Goal: Task Accomplishment & Management: Complete application form

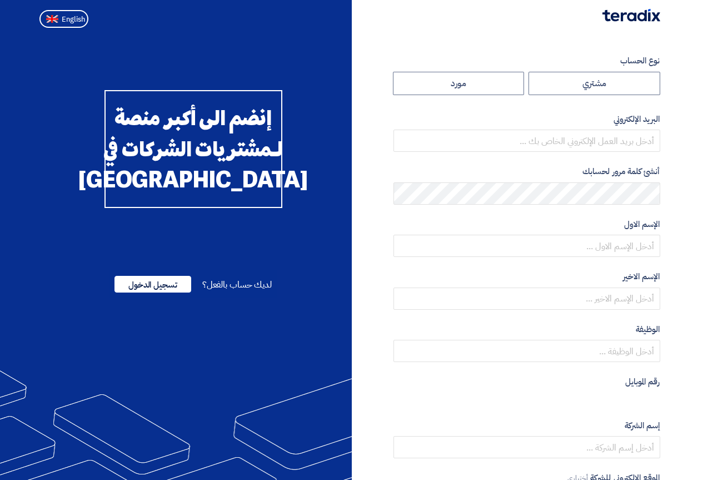
radio input "true"
type input "[EMAIL_ADDRESS][DOMAIN_NAME]"
type input "مكتب الاشراف الهندسى للتجاره و التوريدات"
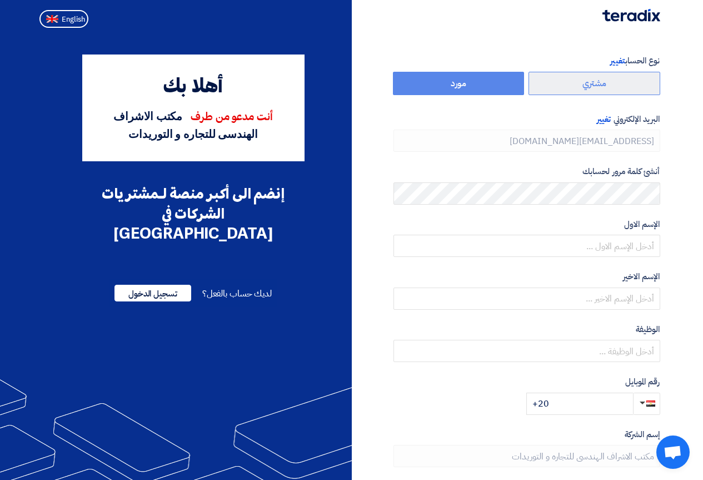
click at [589, 79] on label "مشتري" at bounding box center [595, 83] width 132 height 23
click at [504, 91] on label "مورد" at bounding box center [459, 83] width 132 height 23
click at [465, 79] on label "مورد" at bounding box center [459, 83] width 132 height 23
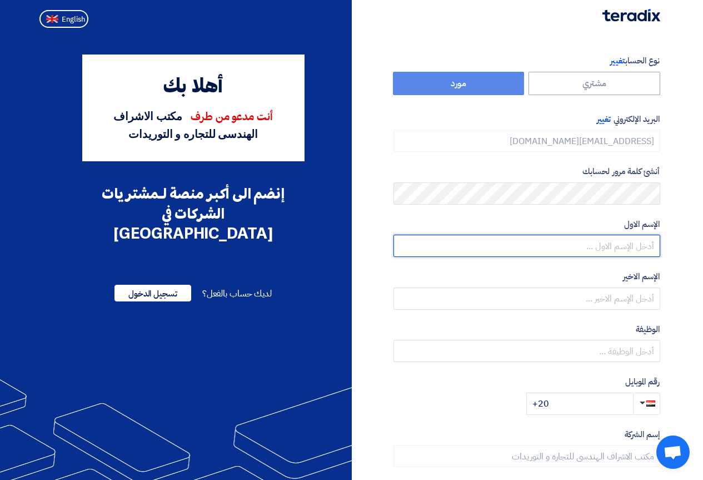
click at [557, 246] on input "text" at bounding box center [526, 246] width 267 height 22
type input "ث"
type input "eman"
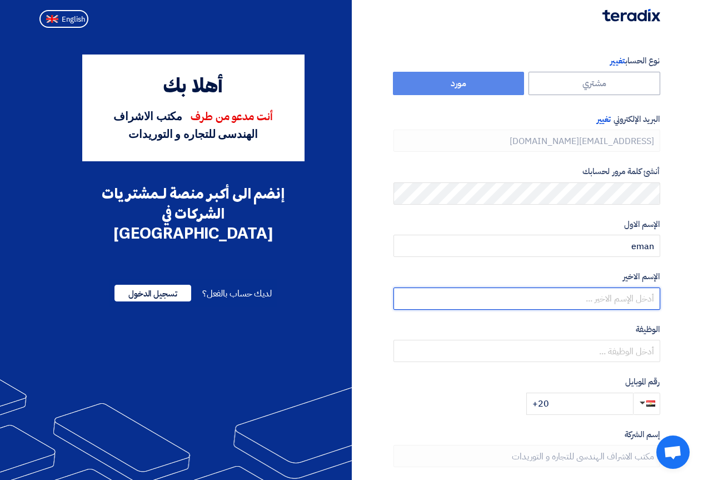
click at [534, 308] on input "text" at bounding box center [526, 298] width 267 height 22
type input "tarek"
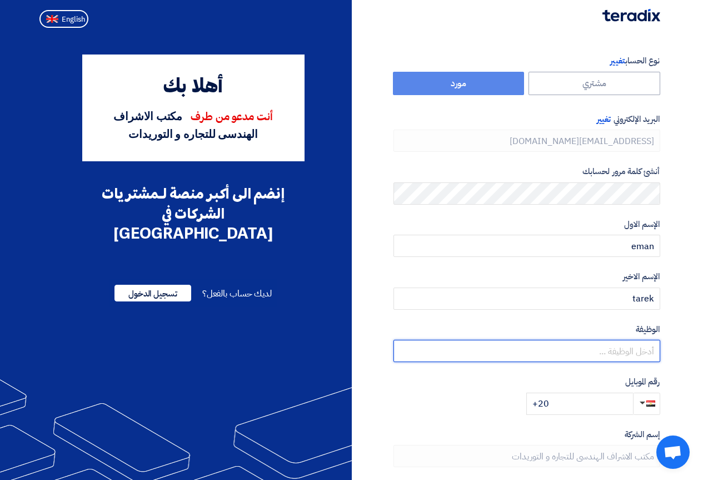
click at [551, 356] on input "text" at bounding box center [526, 351] width 267 height 22
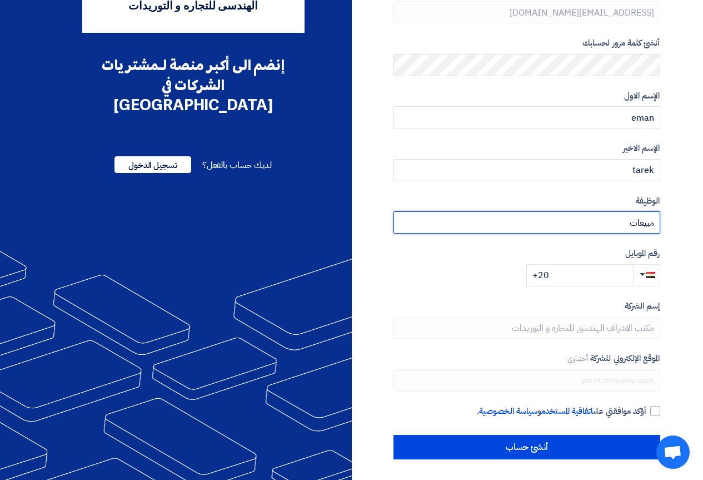
scroll to position [130, 0]
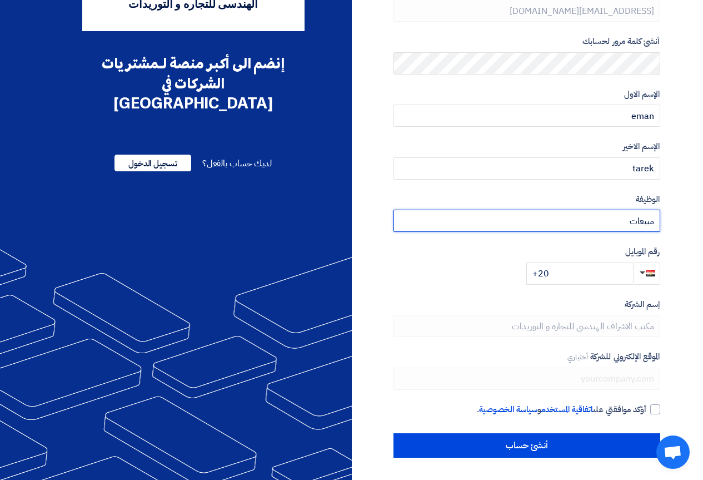
type input "مبيعات"
click at [590, 276] on input "+20" at bounding box center [579, 273] width 107 height 22
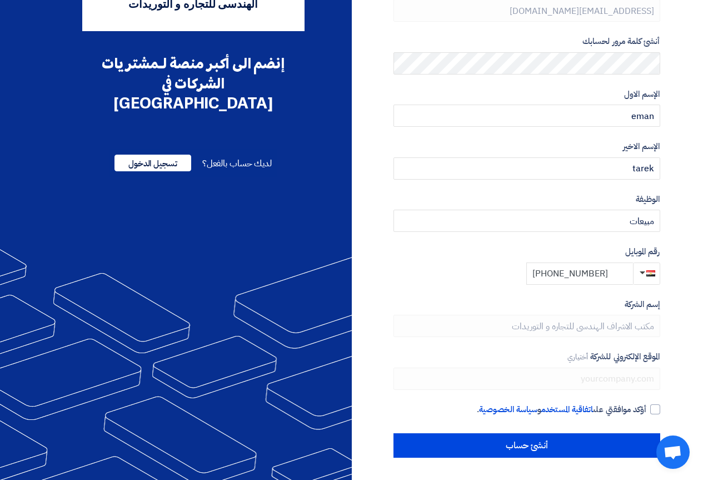
type input "[PHONE_NUMBER]"
click at [655, 411] on div at bounding box center [655, 409] width 10 height 10
click at [647, 411] on input "أؤكد موافقتي على اتفاقية المستخدم و سياسة الخصوصية ." at bounding box center [513, 414] width 267 height 22
checkbox input "true"
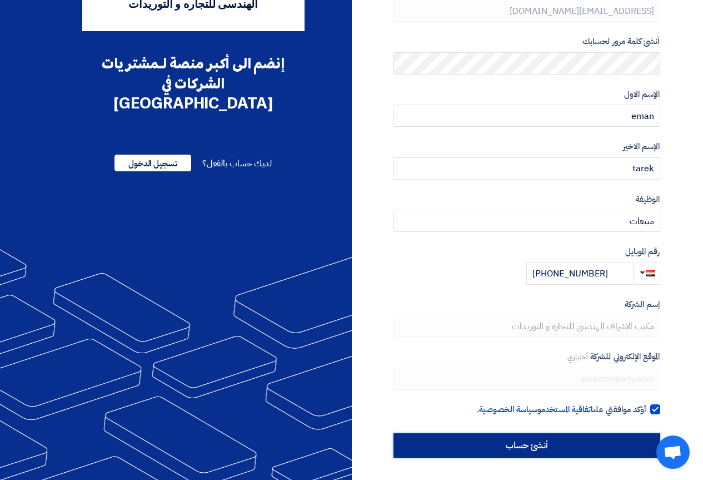
click at [618, 446] on input "أنشئ حساب" at bounding box center [526, 445] width 267 height 24
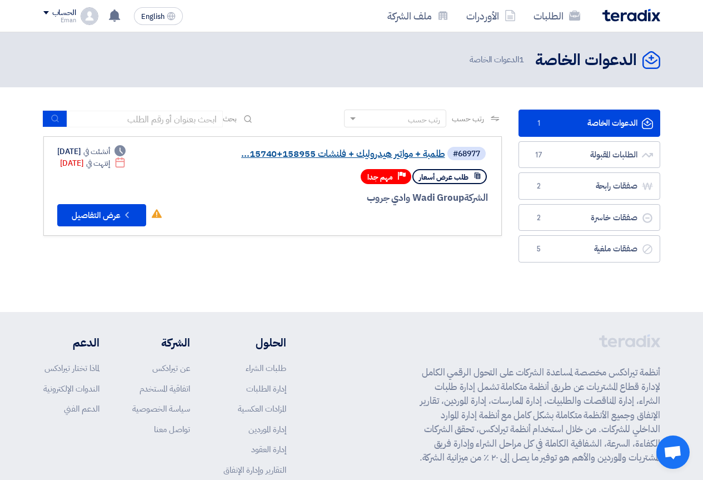
click at [309, 152] on link "طلمبة + مواتير هيدروليك + فلنشات 158955+15740..." at bounding box center [334, 154] width 222 height 10
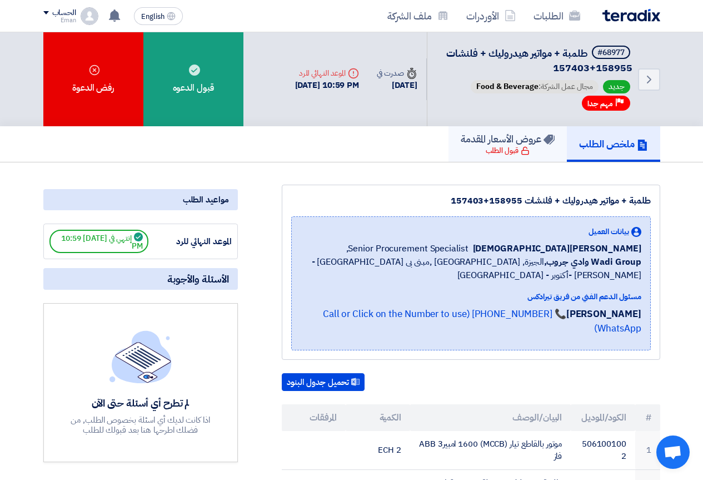
click at [477, 141] on h5 "عروض الأسعار المقدمة" at bounding box center [508, 138] width 94 height 13
click at [544, 14] on link "الطلبات" at bounding box center [557, 16] width 64 height 26
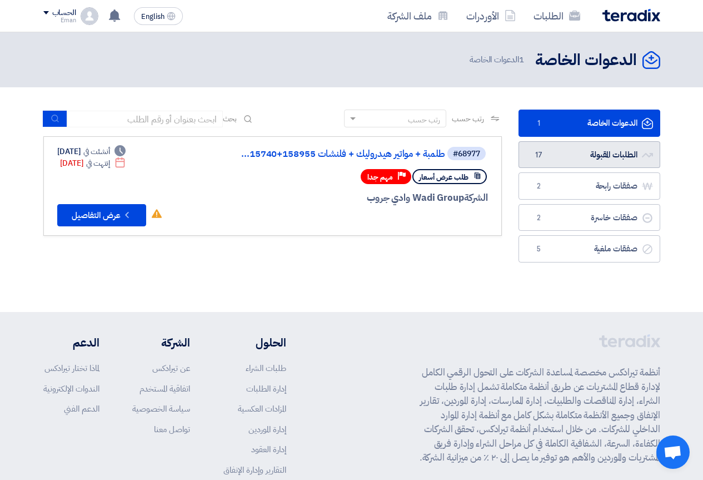
click at [586, 157] on link "الطلبات المقبولة الطلبات المقبولة 17" at bounding box center [590, 154] width 142 height 27
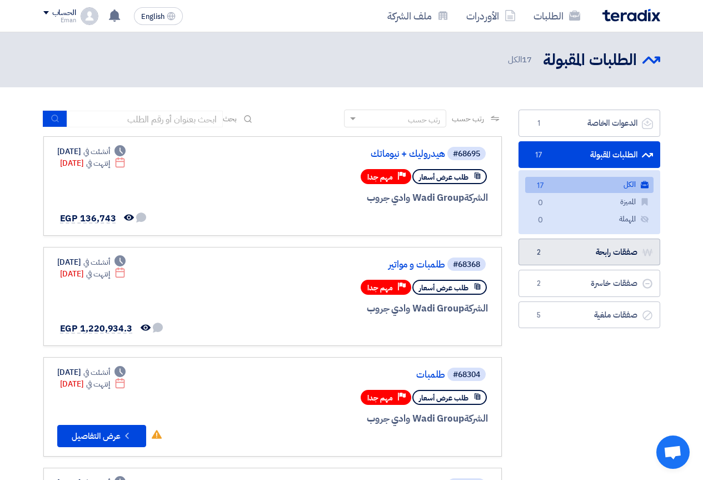
click at [609, 257] on link "صفقات رابحة صفقات رابحة 2" at bounding box center [590, 251] width 142 height 27
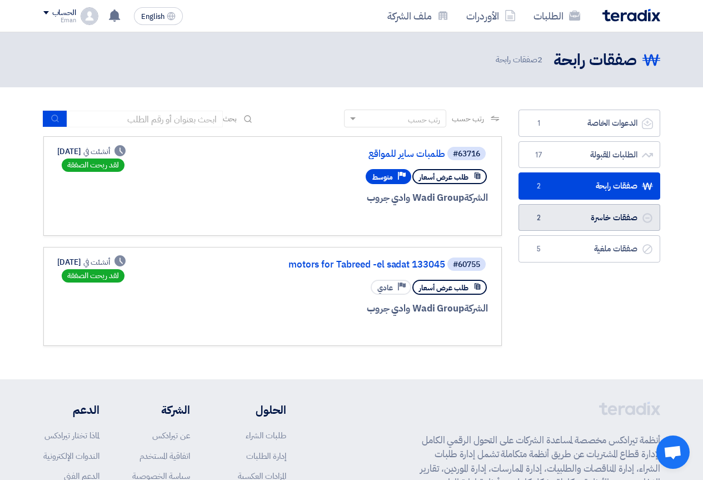
click at [537, 222] on span "2" at bounding box center [538, 217] width 13 height 11
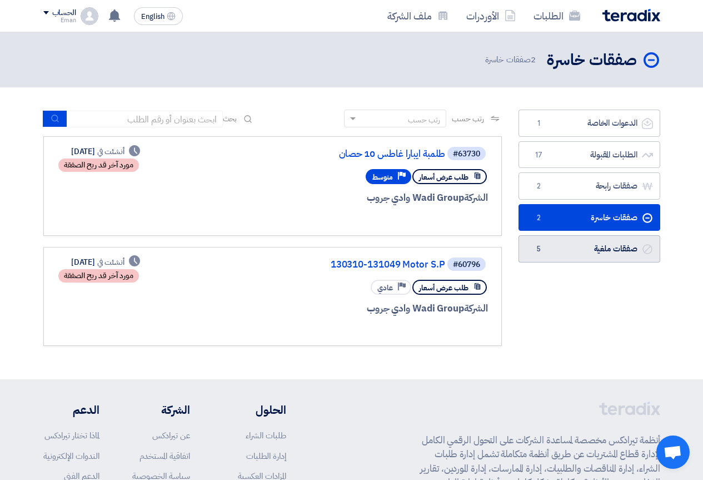
click at [563, 247] on link "صفقات ملغية صفقات ملغية 5" at bounding box center [590, 248] width 142 height 27
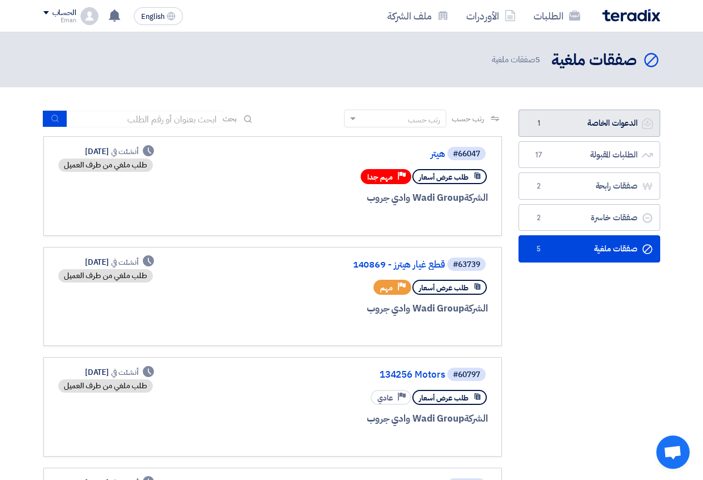
click at [586, 121] on link "الدعوات الخاصة الدعوات الخاصة 1" at bounding box center [590, 122] width 142 height 27
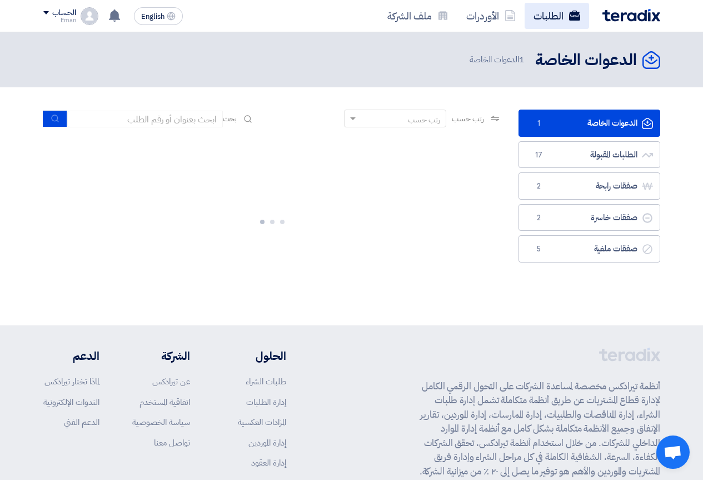
click at [557, 20] on link "الطلبات" at bounding box center [557, 16] width 64 height 26
click at [501, 25] on link "الأوردرات" at bounding box center [490, 16] width 67 height 26
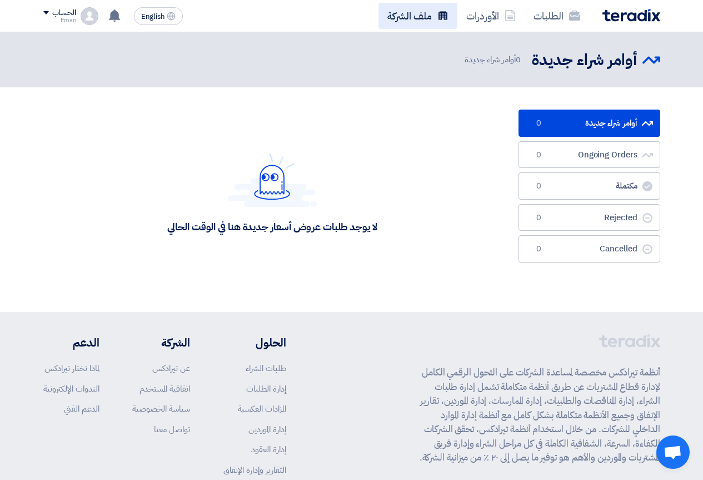
click at [411, 21] on link "ملف الشركة" at bounding box center [417, 16] width 79 height 26
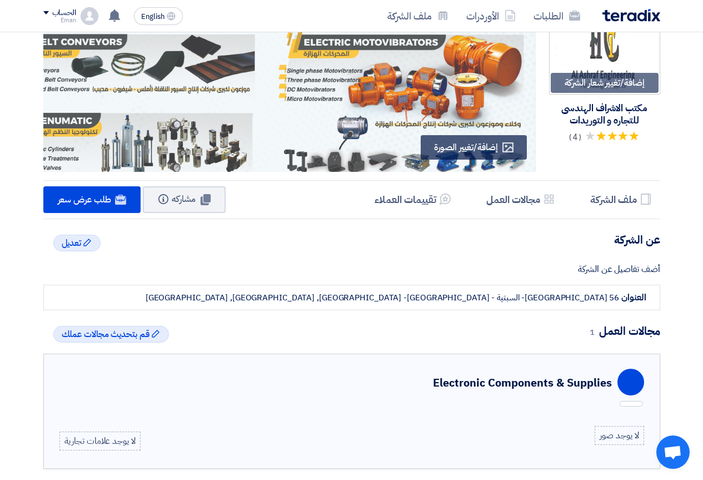
scroll to position [56, 0]
